Goal: Information Seeking & Learning: Learn about a topic

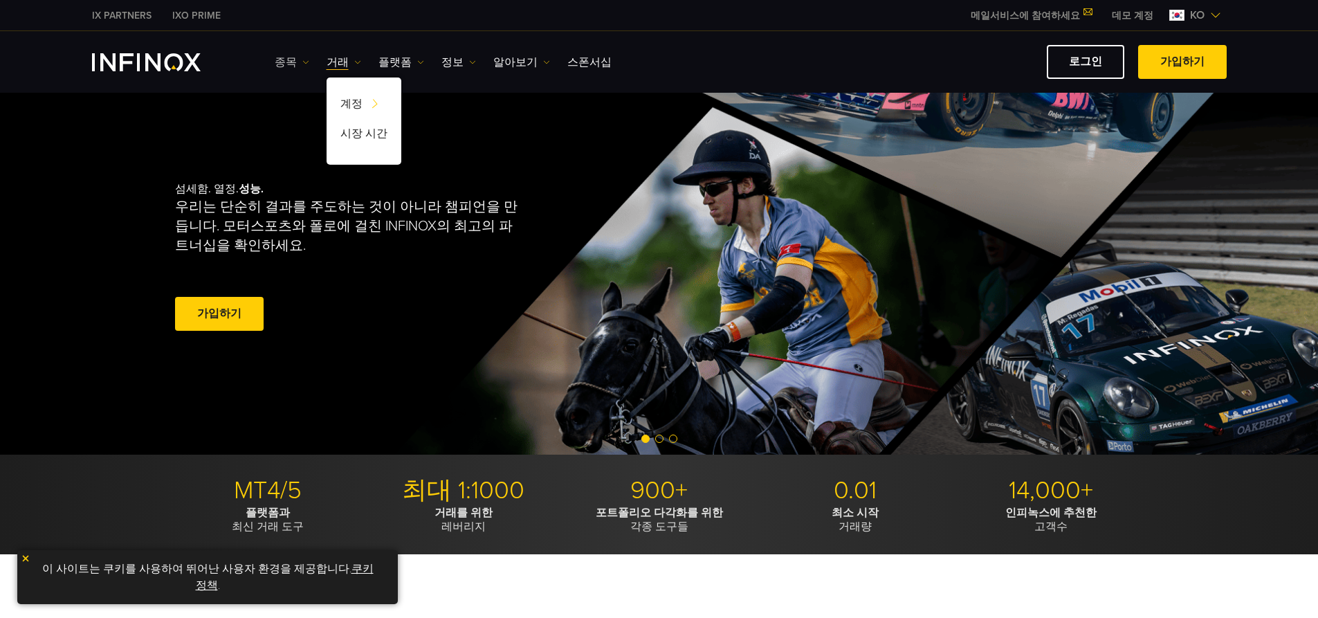
click at [287, 57] on link "종목" at bounding box center [292, 62] width 35 height 17
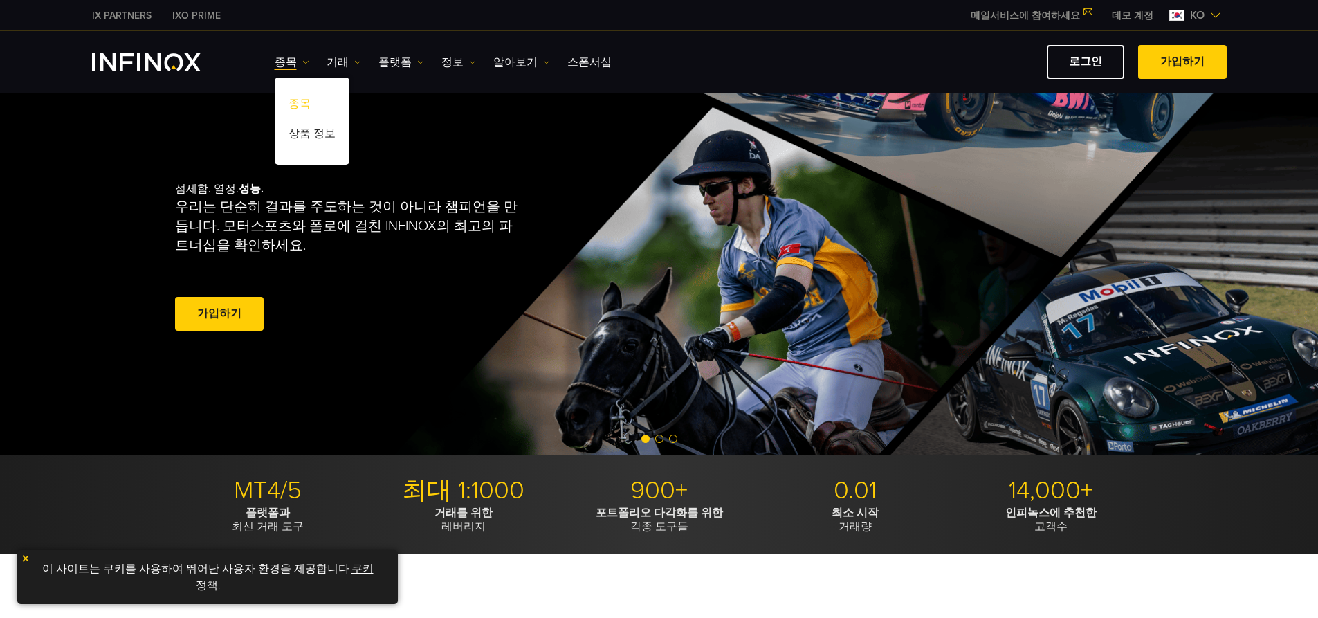
click at [308, 102] on link "종목" at bounding box center [312, 106] width 75 height 30
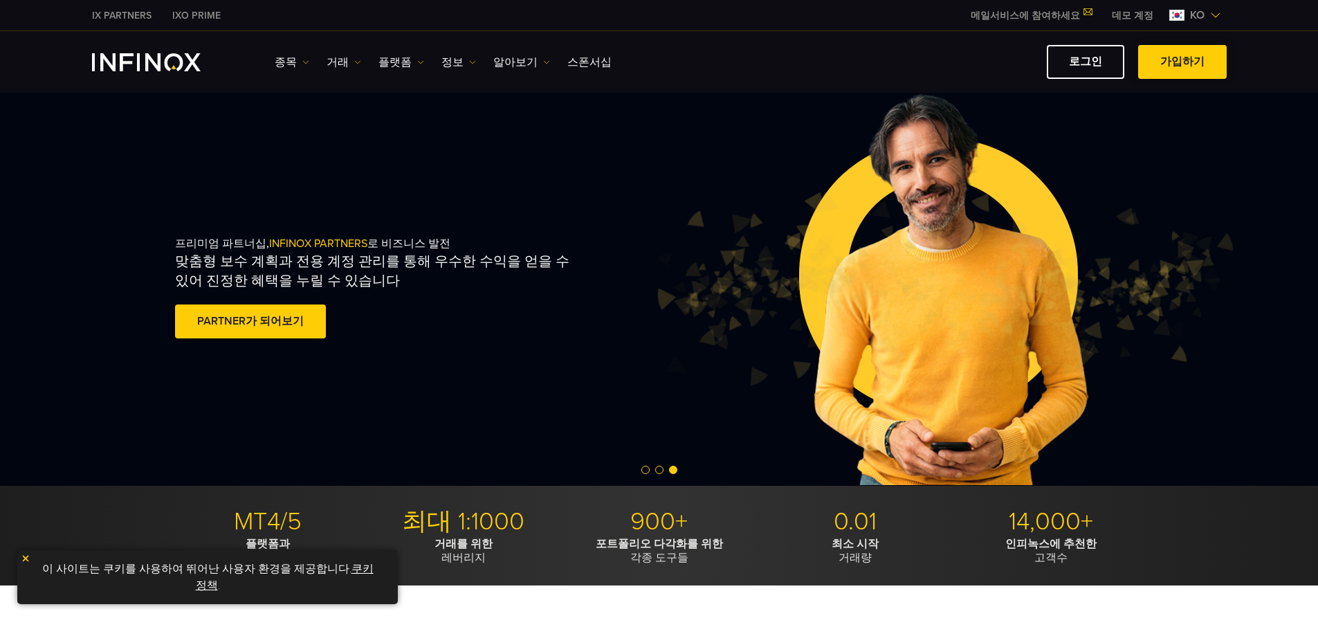
click at [1183, 62] on span at bounding box center [1183, 62] width 0 height 0
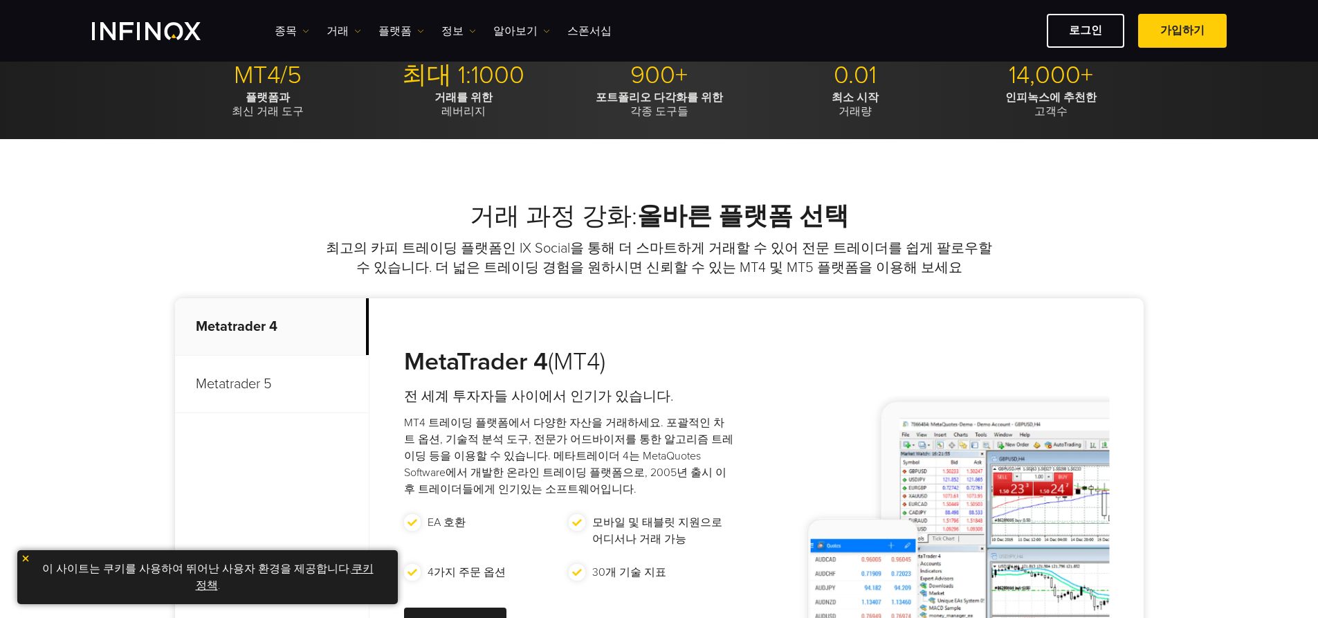
scroll to position [208, 0]
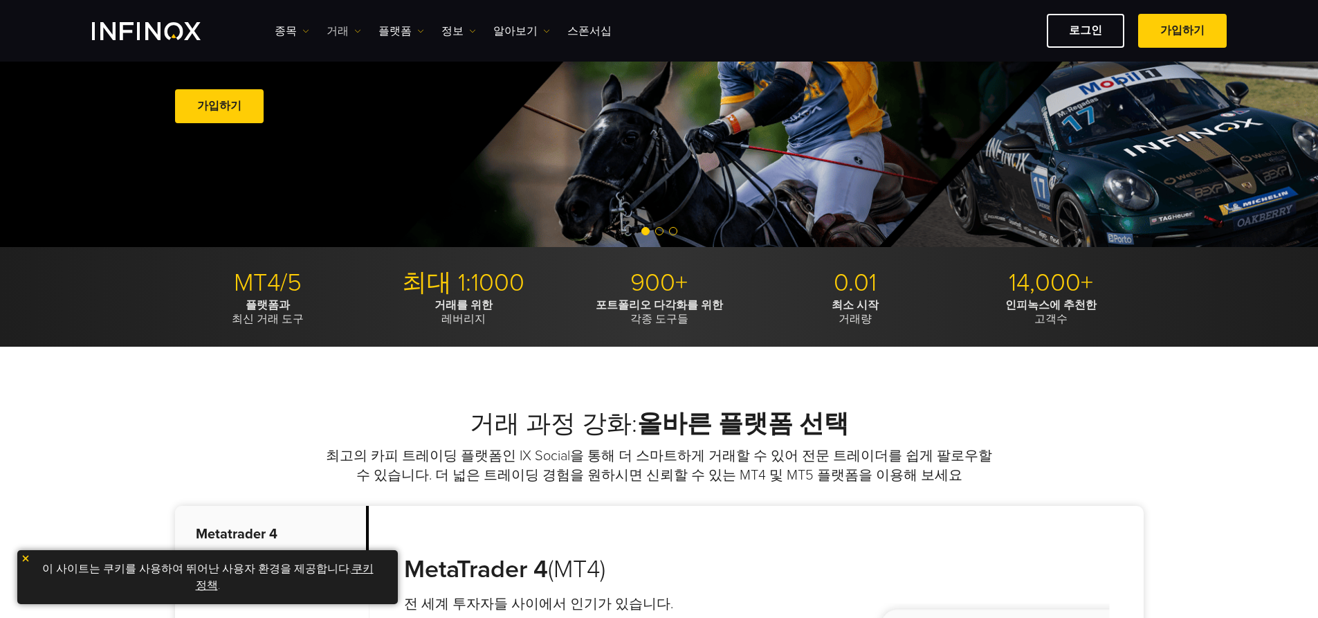
click at [345, 33] on link "거래" at bounding box center [344, 31] width 35 height 17
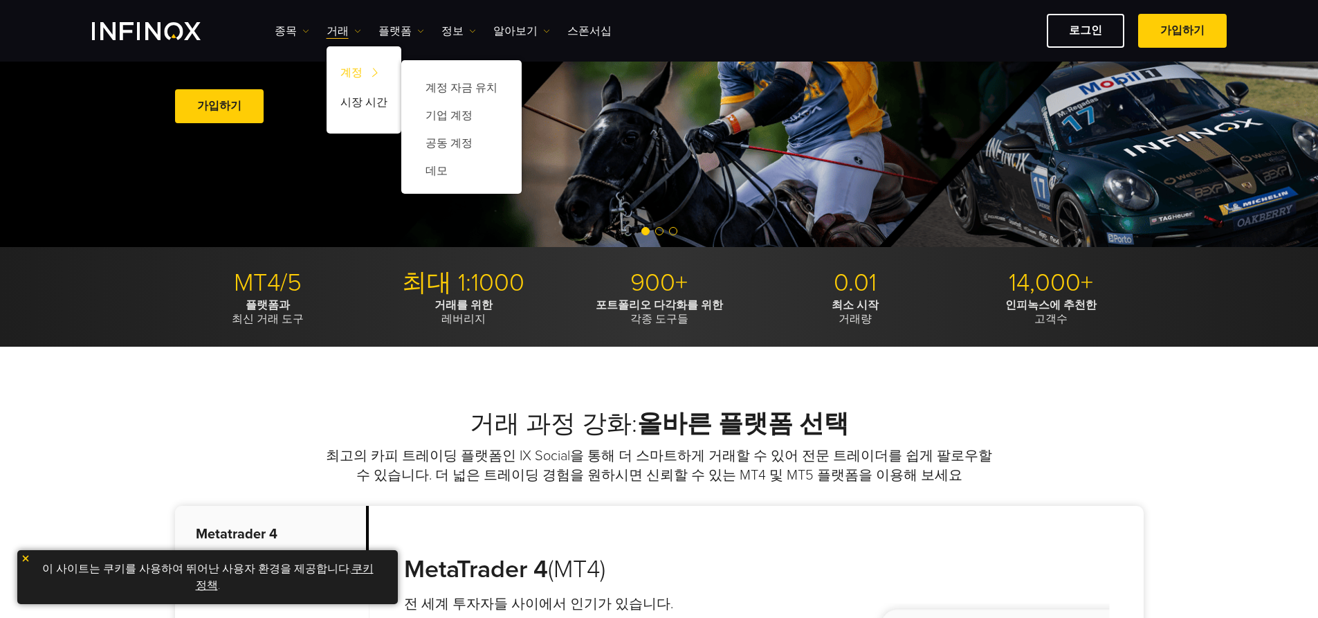
click at [363, 69] on link "계정" at bounding box center [364, 75] width 75 height 30
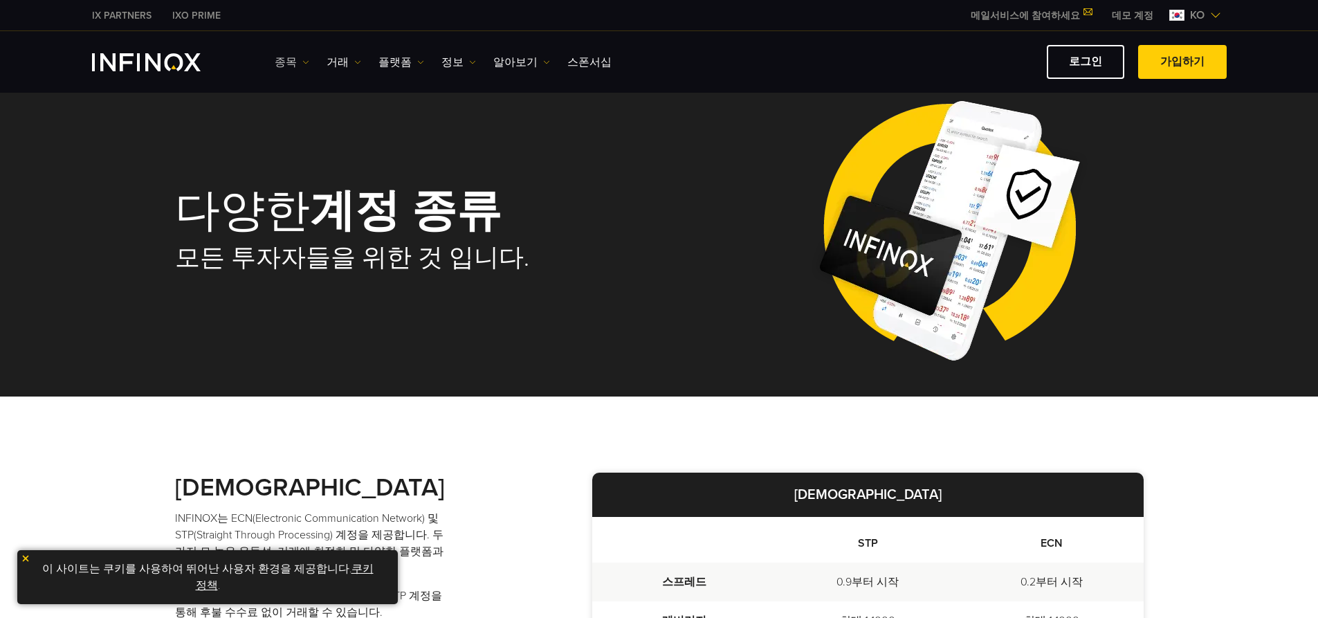
click at [286, 57] on link "종목" at bounding box center [292, 62] width 35 height 17
click at [320, 102] on link "종목" at bounding box center [312, 106] width 75 height 30
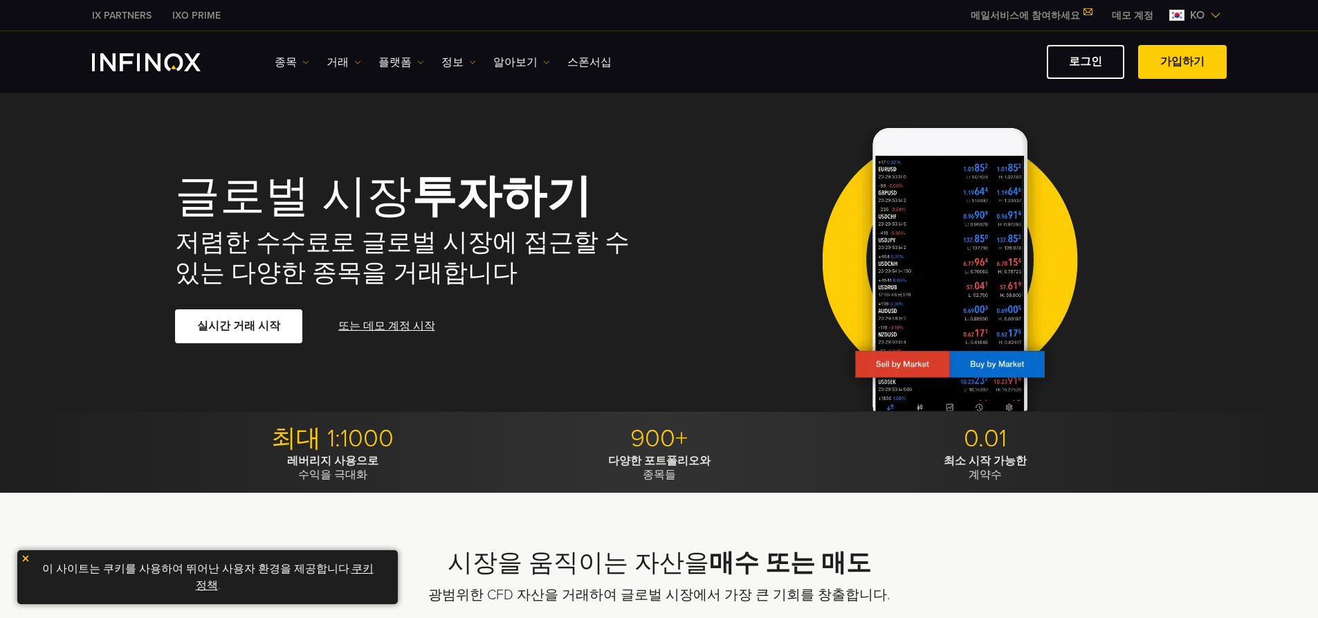
click at [298, 61] on link "종목" at bounding box center [292, 62] width 35 height 17
click at [311, 134] on link "상품 정보" at bounding box center [312, 136] width 75 height 30
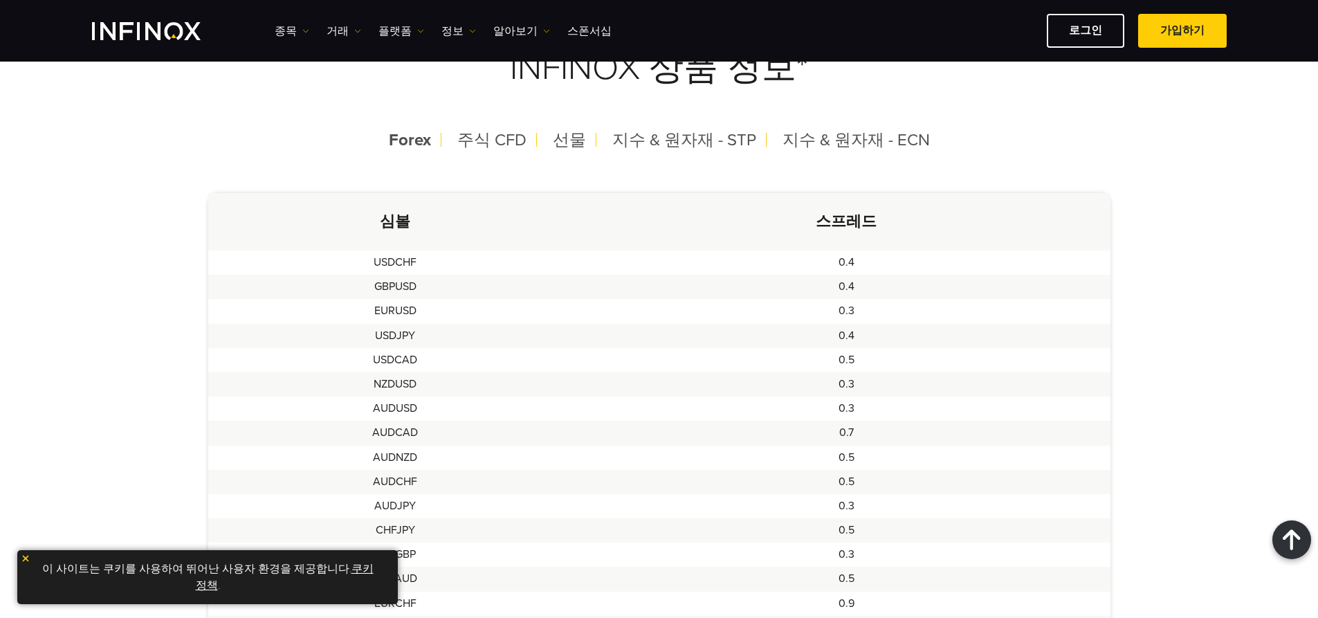
scroll to position [208, 0]
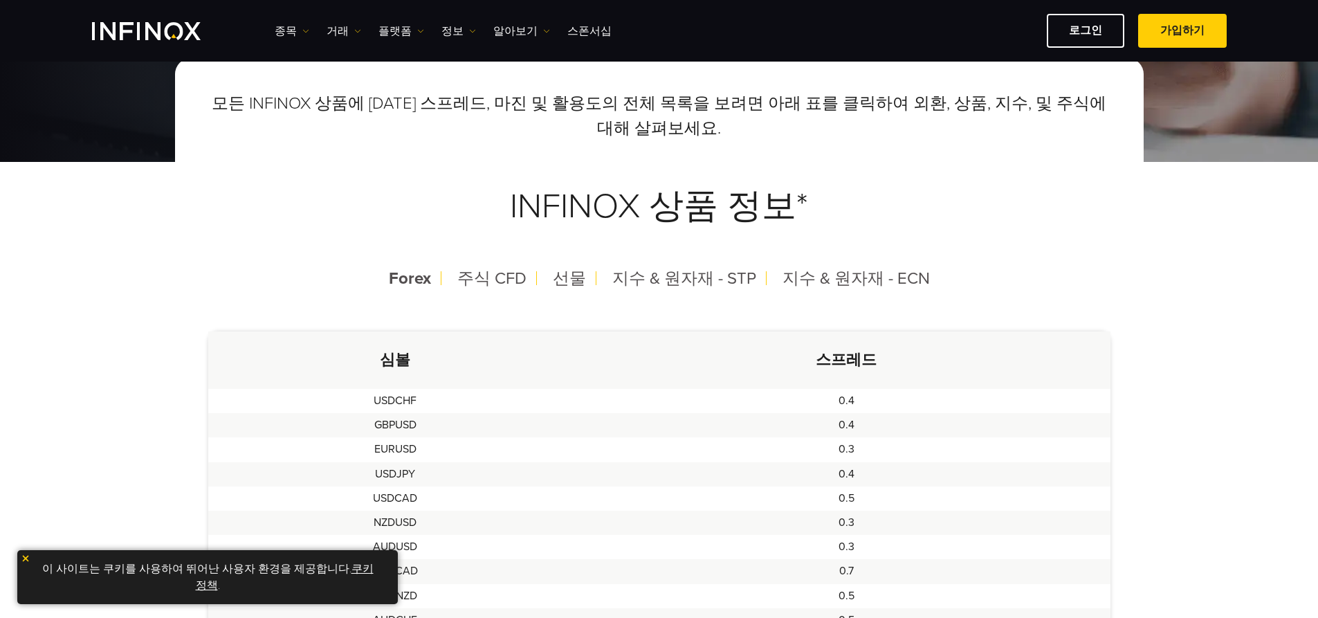
click at [412, 499] on td "USDCAD" at bounding box center [395, 499] width 375 height 24
click at [291, 28] on link "종목" at bounding box center [292, 31] width 35 height 17
click at [311, 92] on link "상품 정보" at bounding box center [312, 105] width 75 height 30
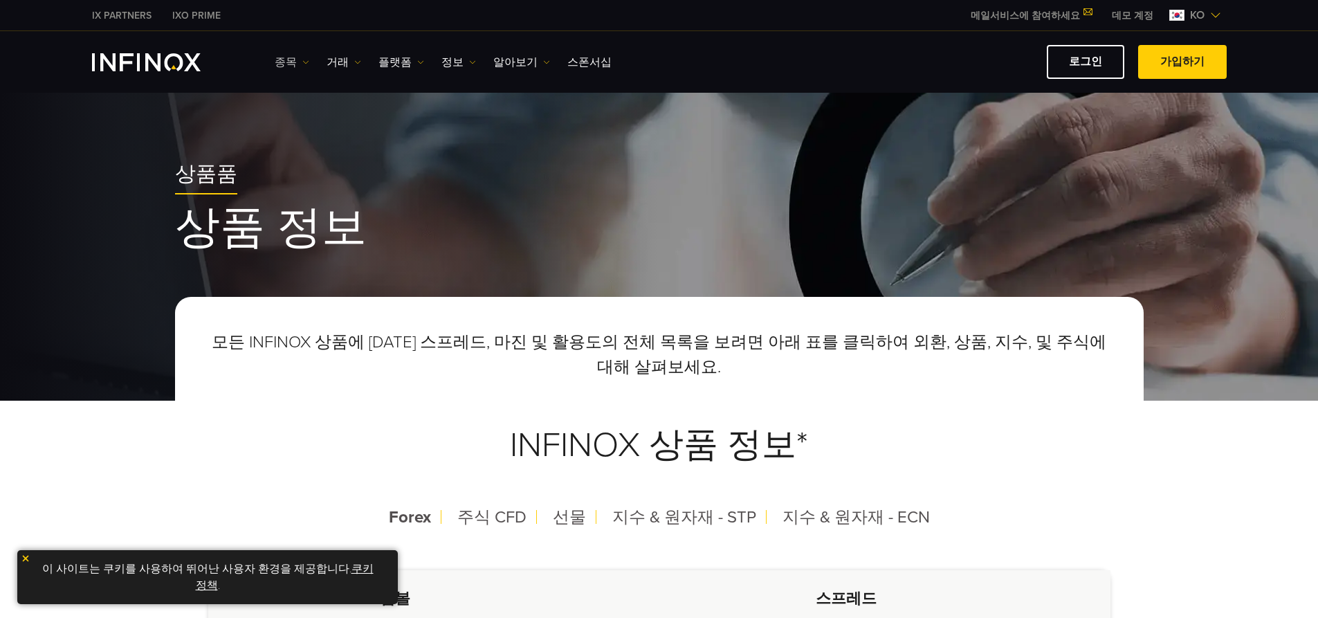
click at [287, 54] on link "종목" at bounding box center [292, 62] width 35 height 17
click at [302, 93] on link "종목" at bounding box center [312, 106] width 75 height 30
